Goal: Obtain resource: Download file/media

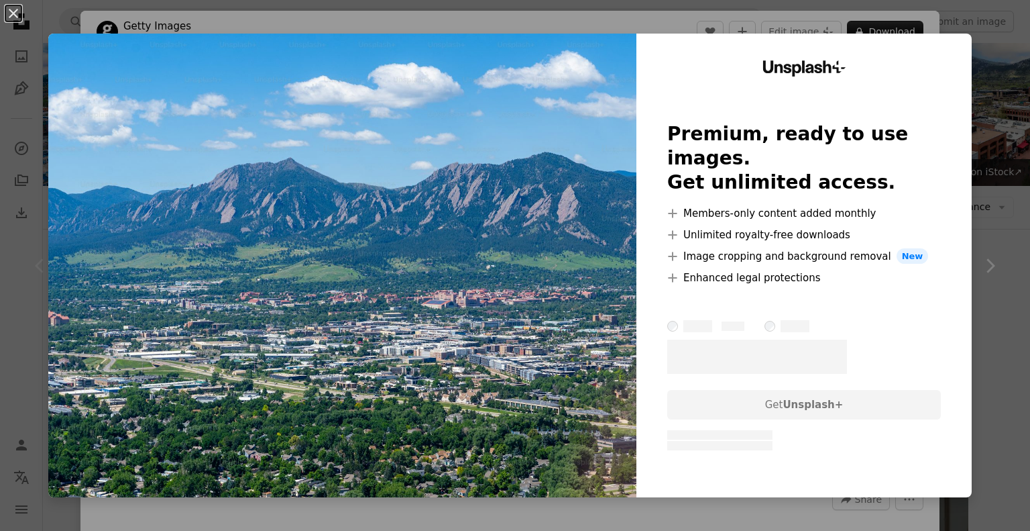
scroll to position [201, 0]
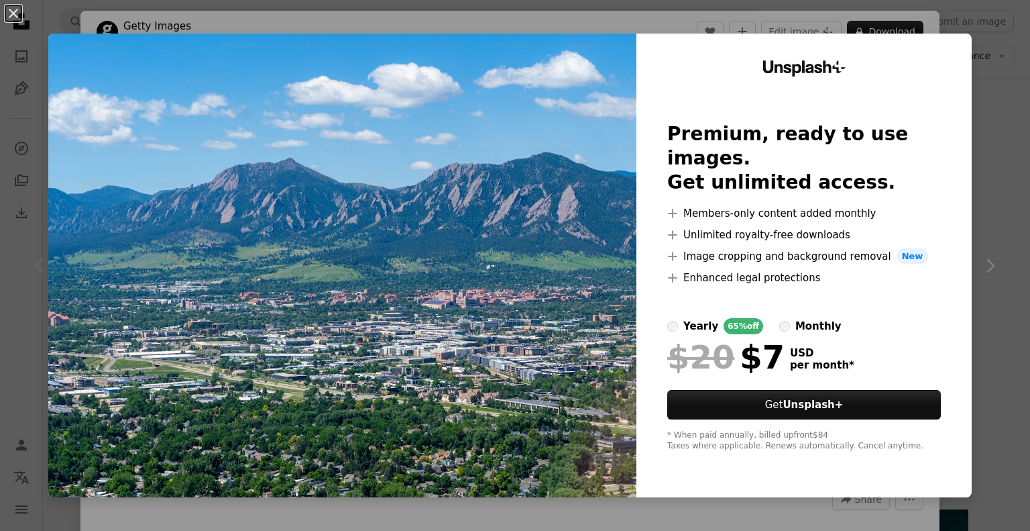
click at [935, 24] on div "An X shape Unsplash+ Premium, ready to use images. Get unlimited access. A plus…" at bounding box center [515, 265] width 1030 height 531
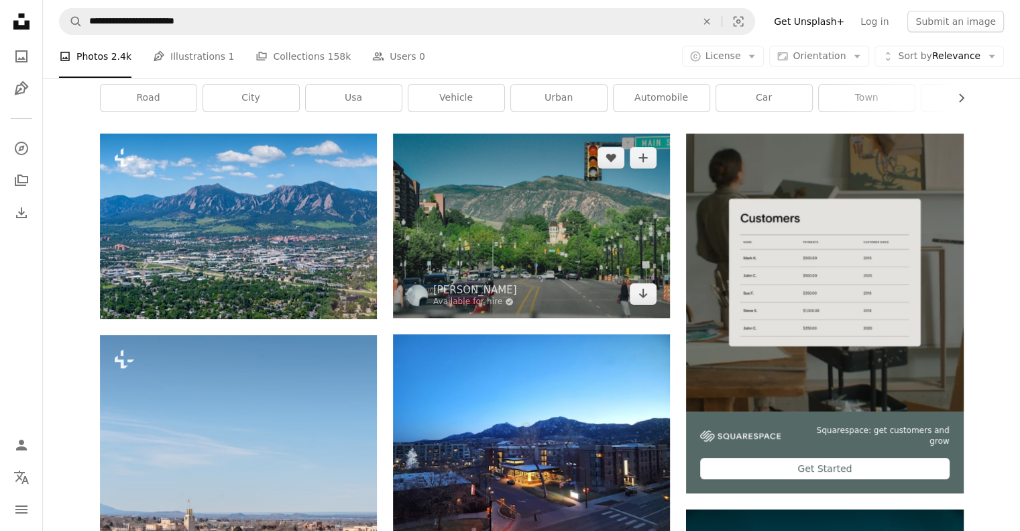
click at [533, 244] on img at bounding box center [531, 225] width 277 height 184
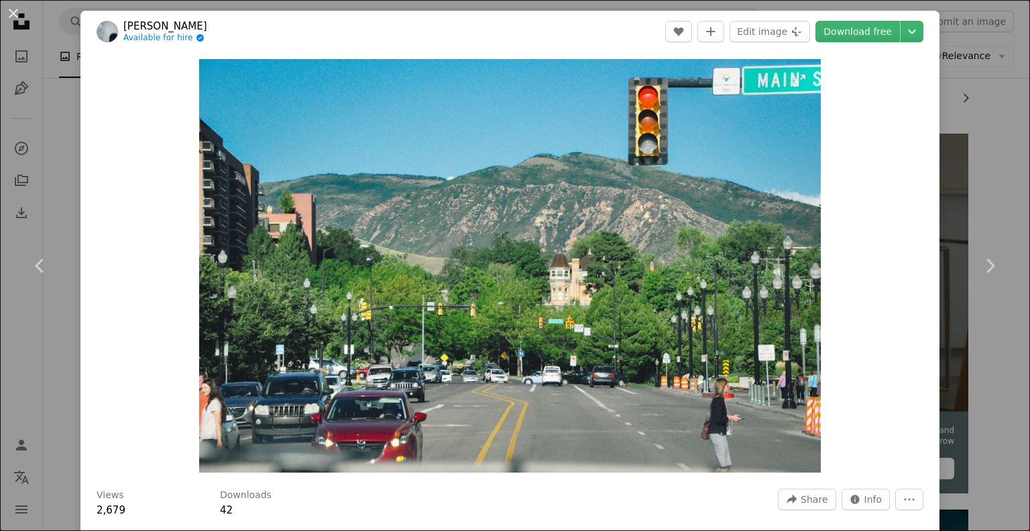
click at [604, 347] on img "Zoom in on this image" at bounding box center [510, 265] width 622 height 413
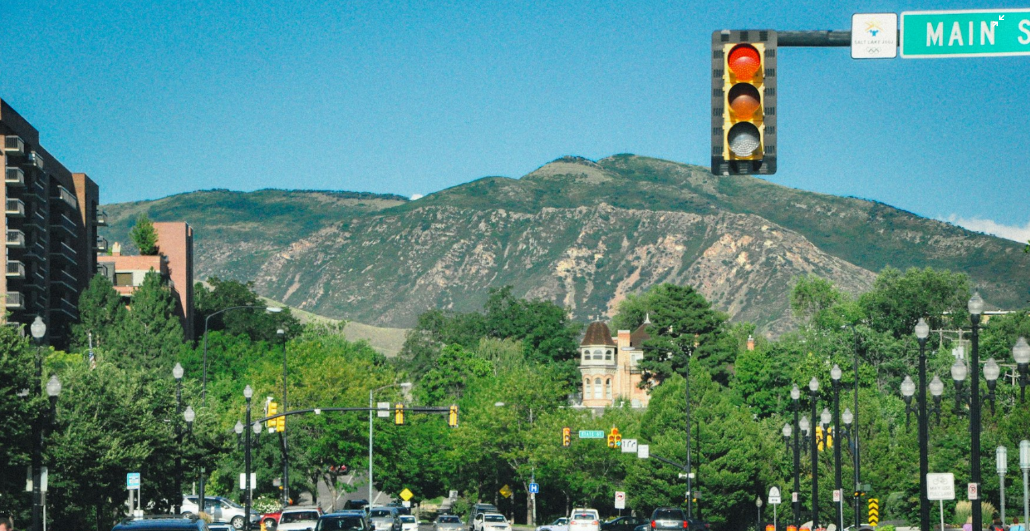
scroll to position [70, 0]
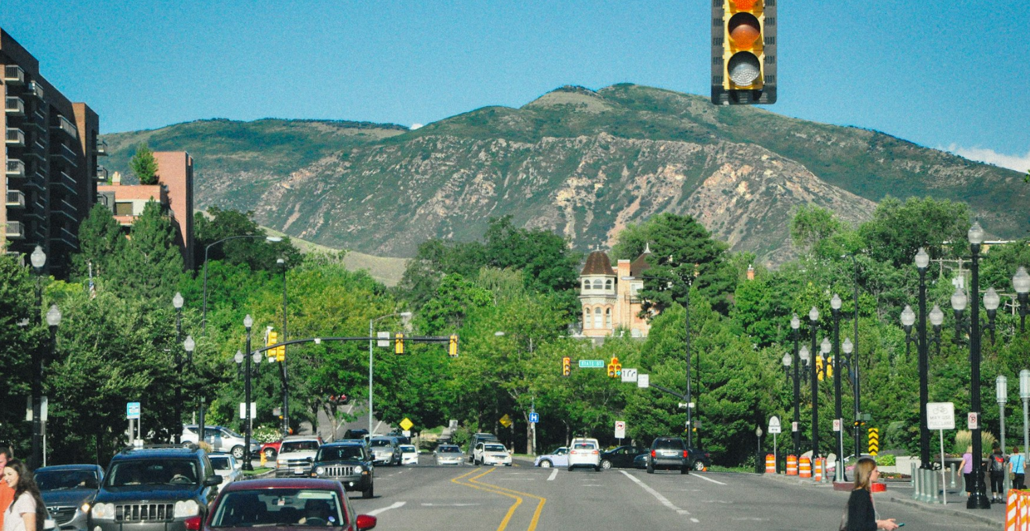
click at [596, 342] on img "Zoom out on this image" at bounding box center [515, 272] width 1032 height 686
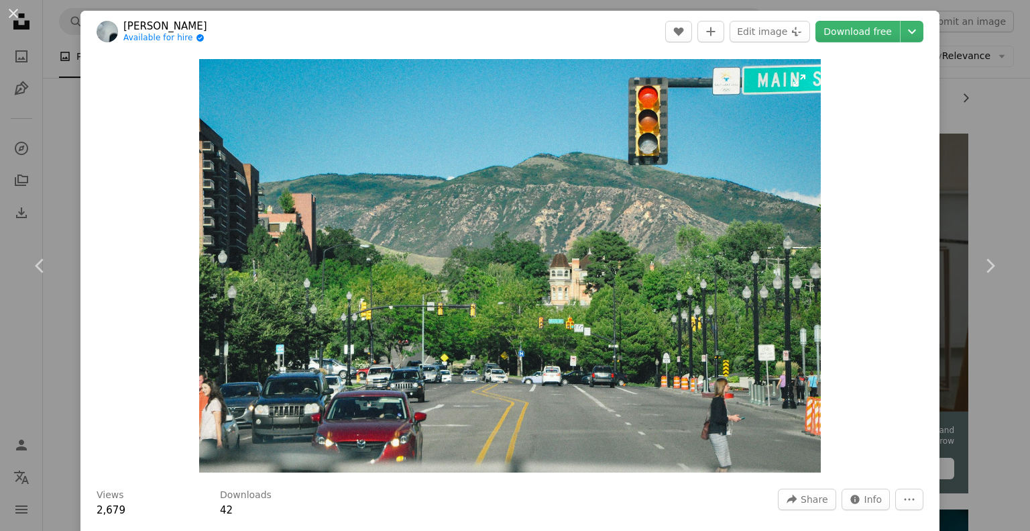
click at [556, 321] on img "Zoom in on this image" at bounding box center [510, 265] width 622 height 413
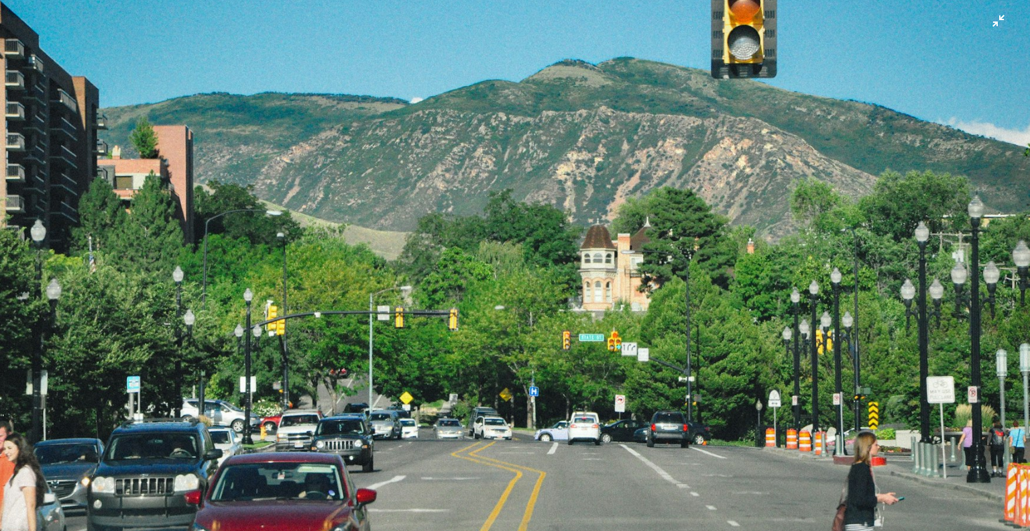
scroll to position [72, 0]
